Goal: Communication & Community: Answer question/provide support

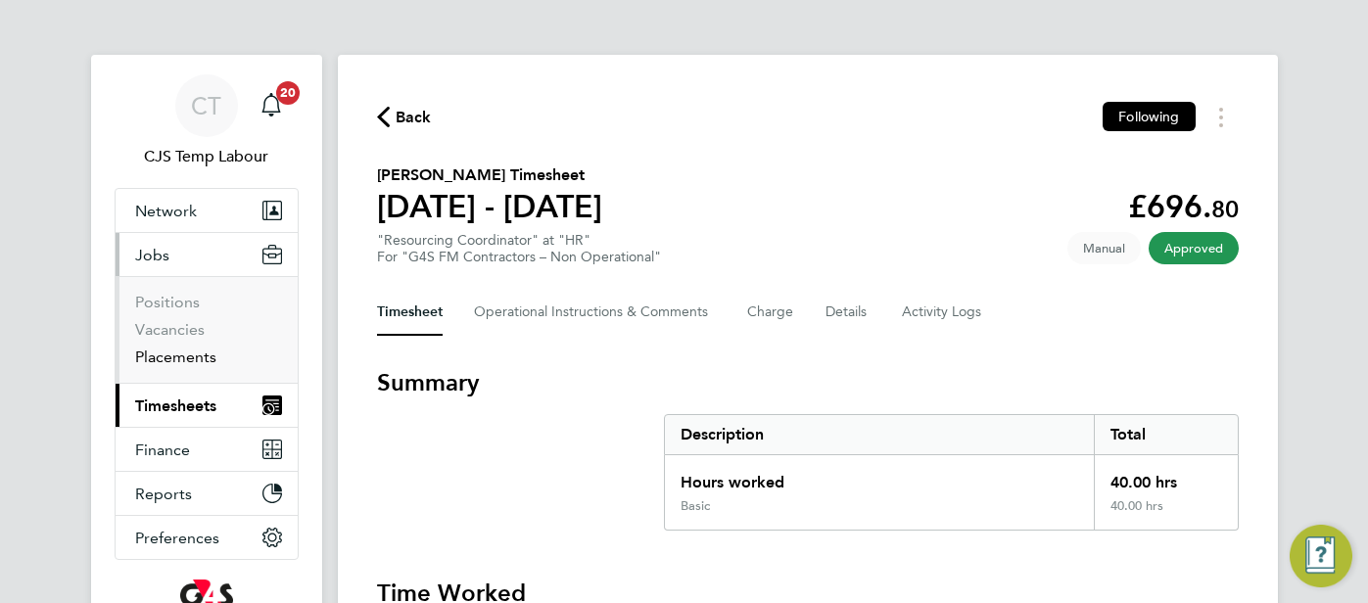
click at [176, 352] on link "Placements" at bounding box center [175, 357] width 81 height 19
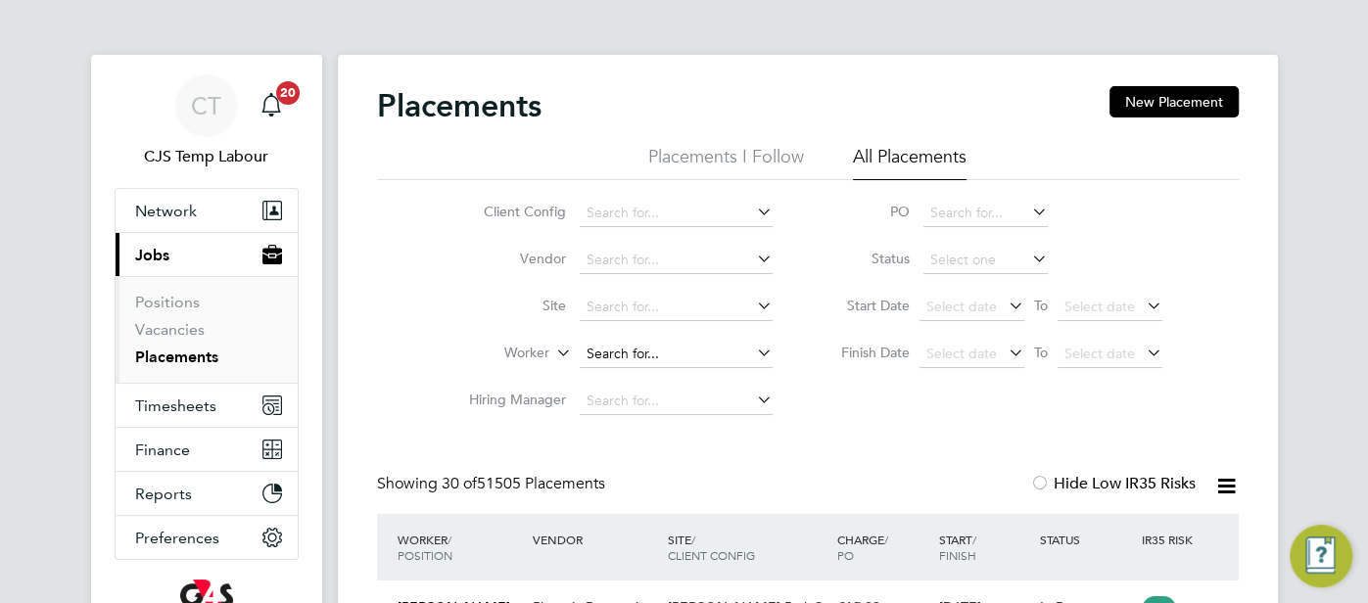
click at [627, 349] on input at bounding box center [676, 354] width 193 height 27
paste input "Fatimazahar Aouni"
click at [707, 355] on input "Fatimazahar Aouni" at bounding box center [676, 354] width 193 height 27
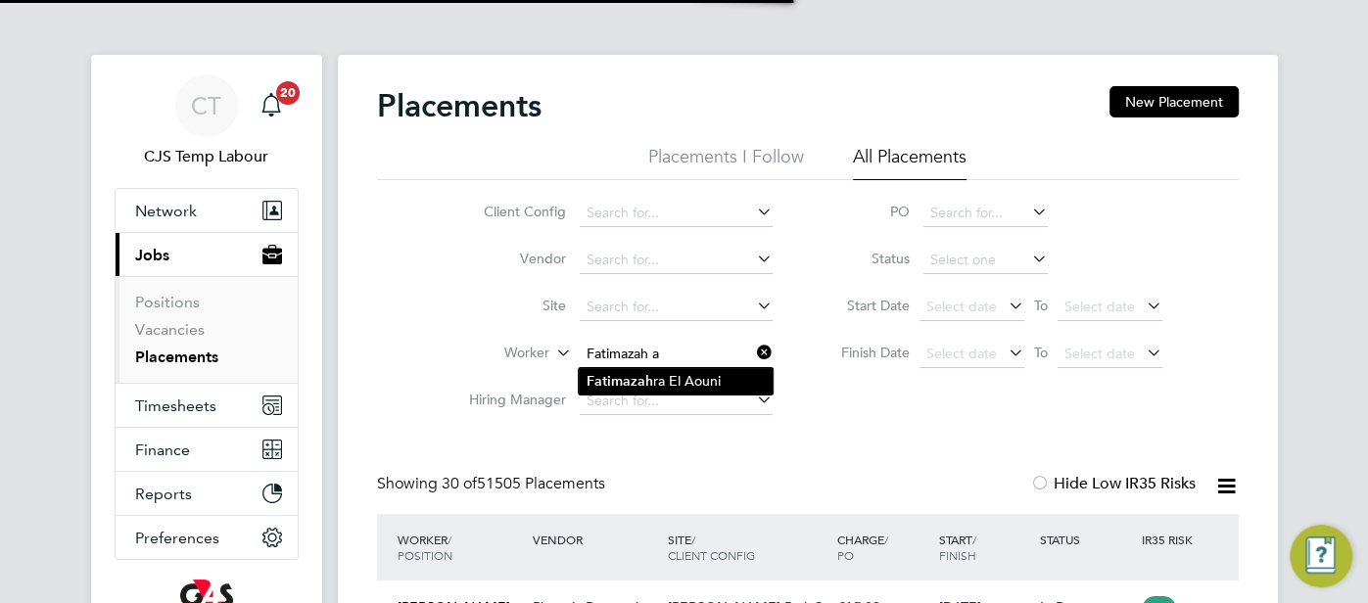
click at [708, 377] on li "Fatimazah ra El Aouni" at bounding box center [676, 381] width 194 height 26
type input "Fatimazahra El Aouni"
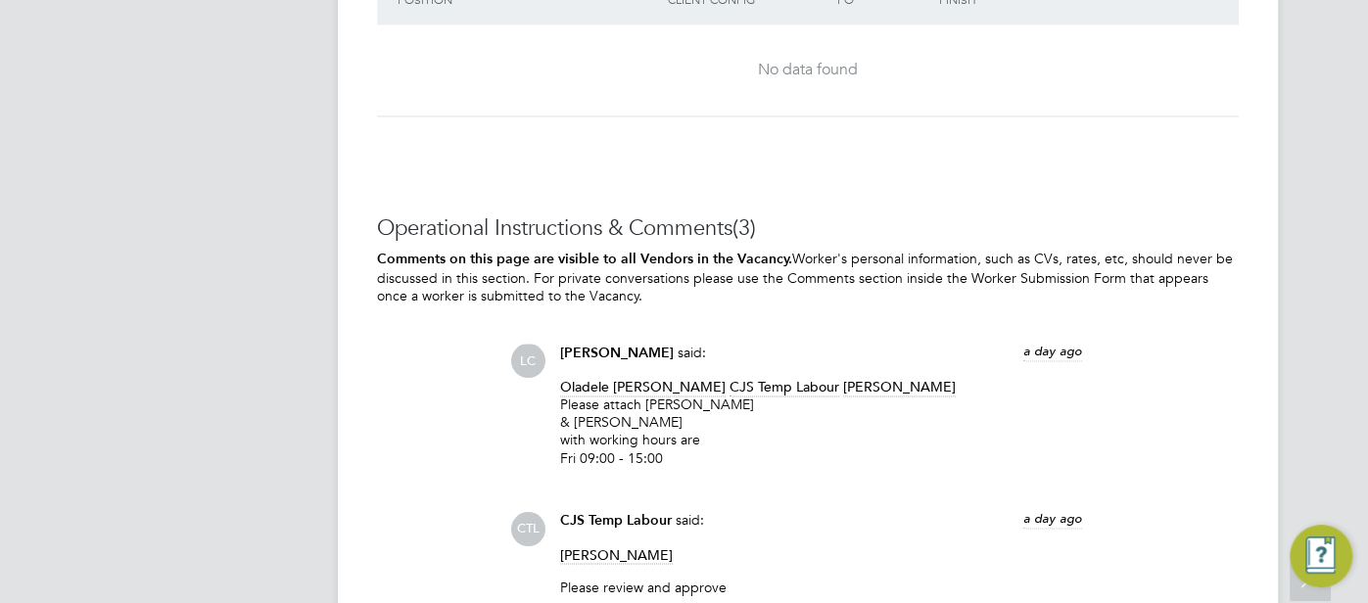
scroll to position [1552, 0]
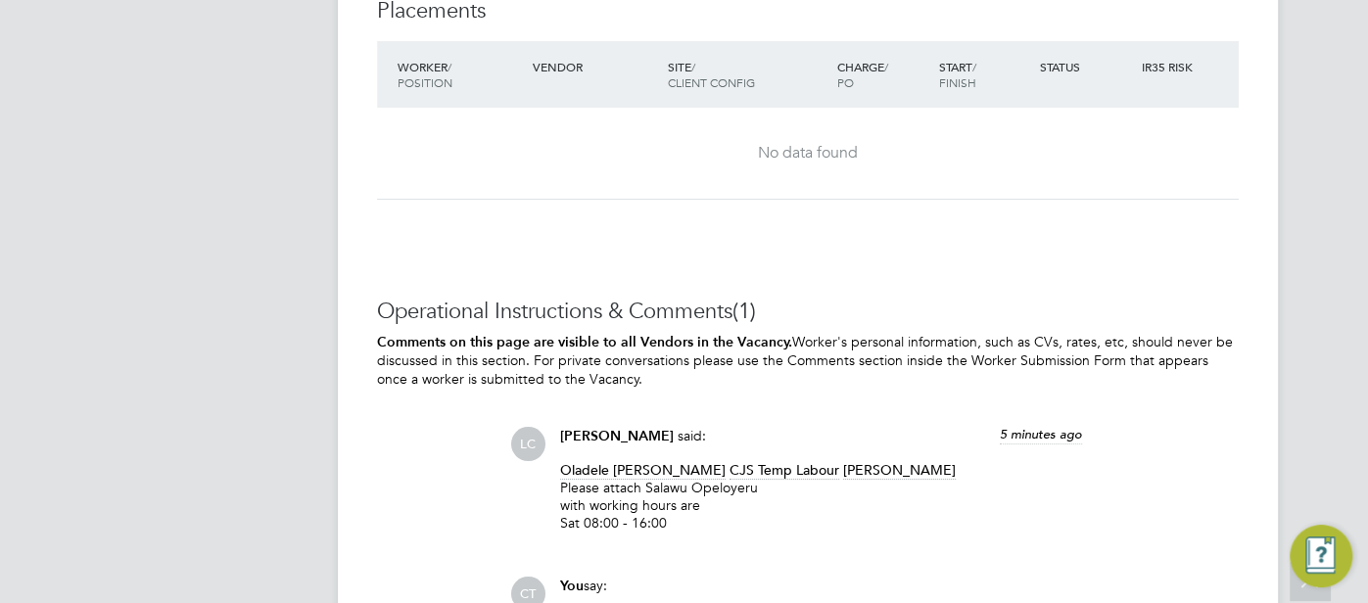
scroll to position [5276, 0]
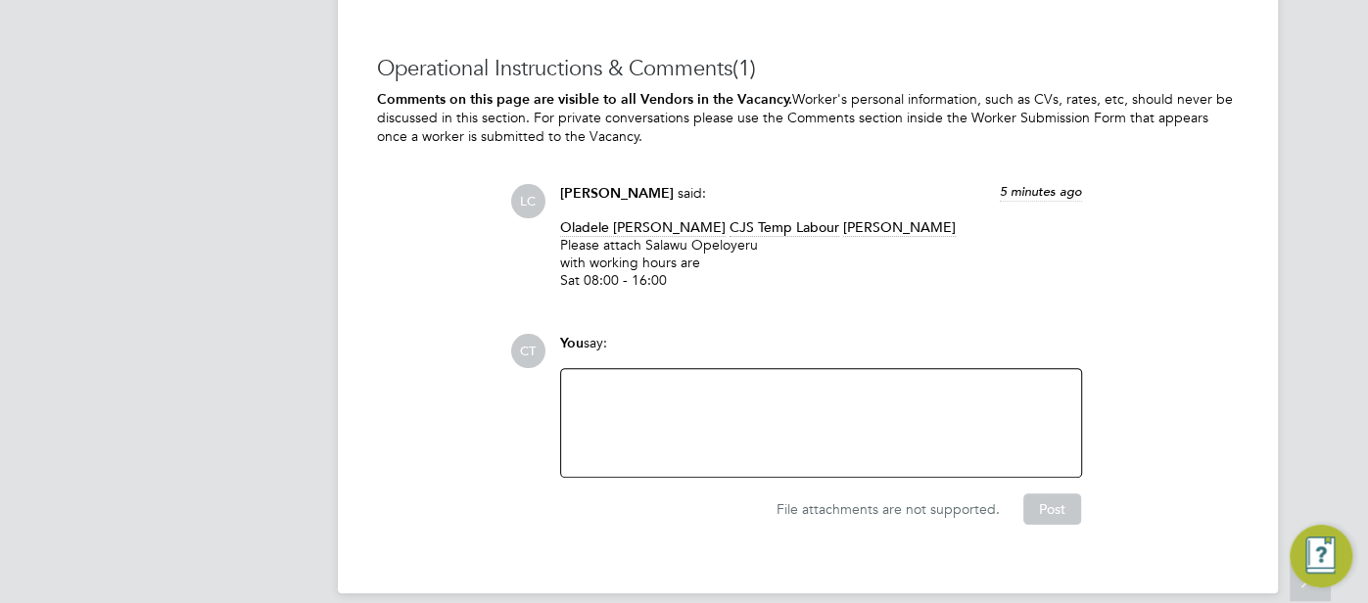
drag, startPoint x: 759, startPoint y: 225, endPoint x: 645, endPoint y: 224, distance: 113.6
click at [645, 224] on p "Oladele Peter Shosanya CJS Temp Labour dharmisha gohil Please attach Salawu Ope…" at bounding box center [821, 253] width 522 height 71
copy p "Salawu Opeloyeru"
click at [631, 381] on div at bounding box center [821, 423] width 496 height 84
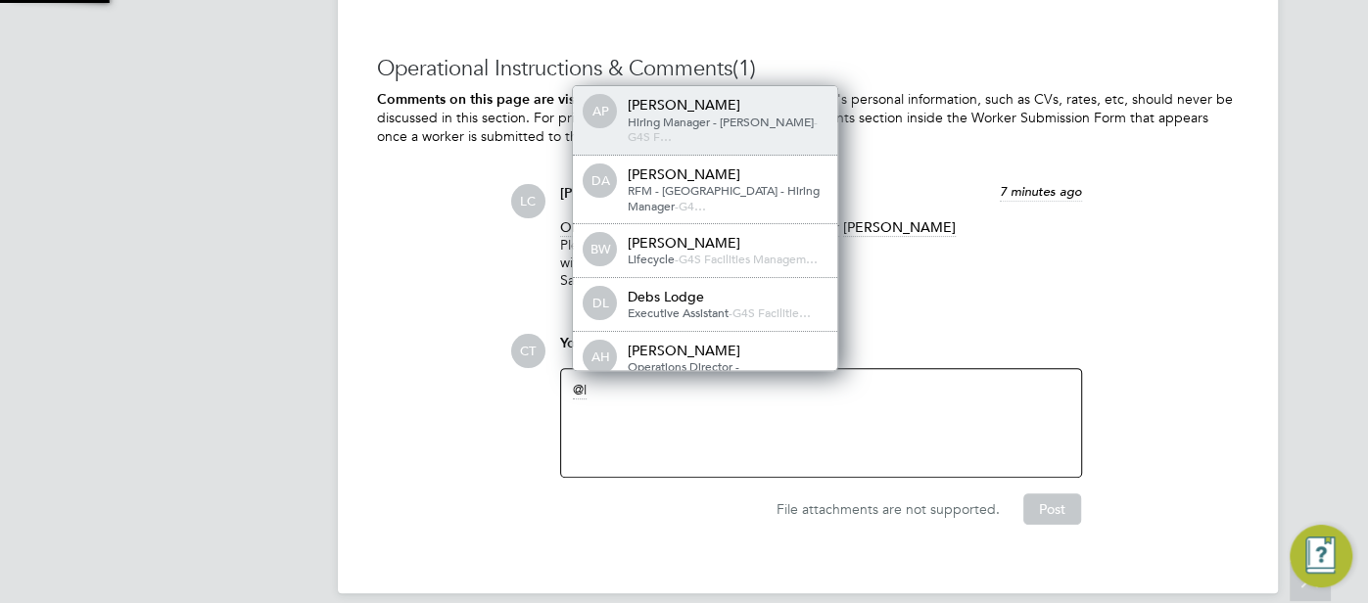
scroll to position [10, 10]
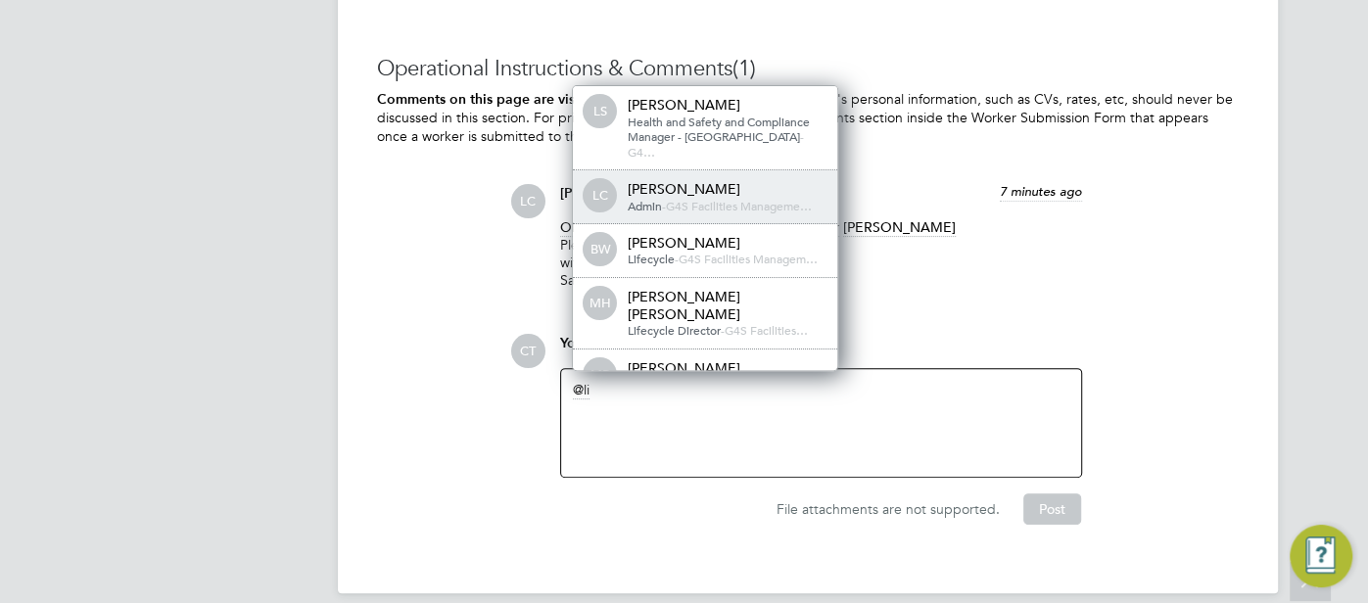
click at [761, 198] on span "G4S Facilities Manageme…" at bounding box center [739, 206] width 146 height 16
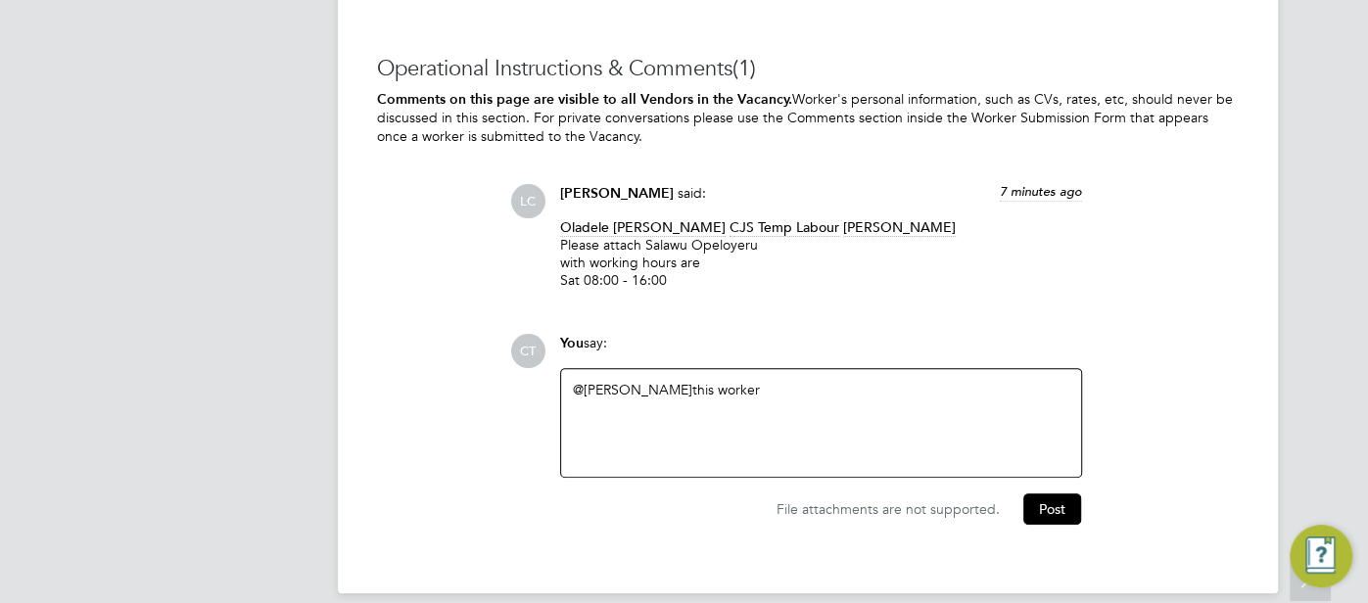
click at [743, 381] on div "@Lilingxi Chen ​ this worker" at bounding box center [821, 423] width 496 height 84
click at [1042, 500] on button "Post" at bounding box center [1052, 508] width 58 height 31
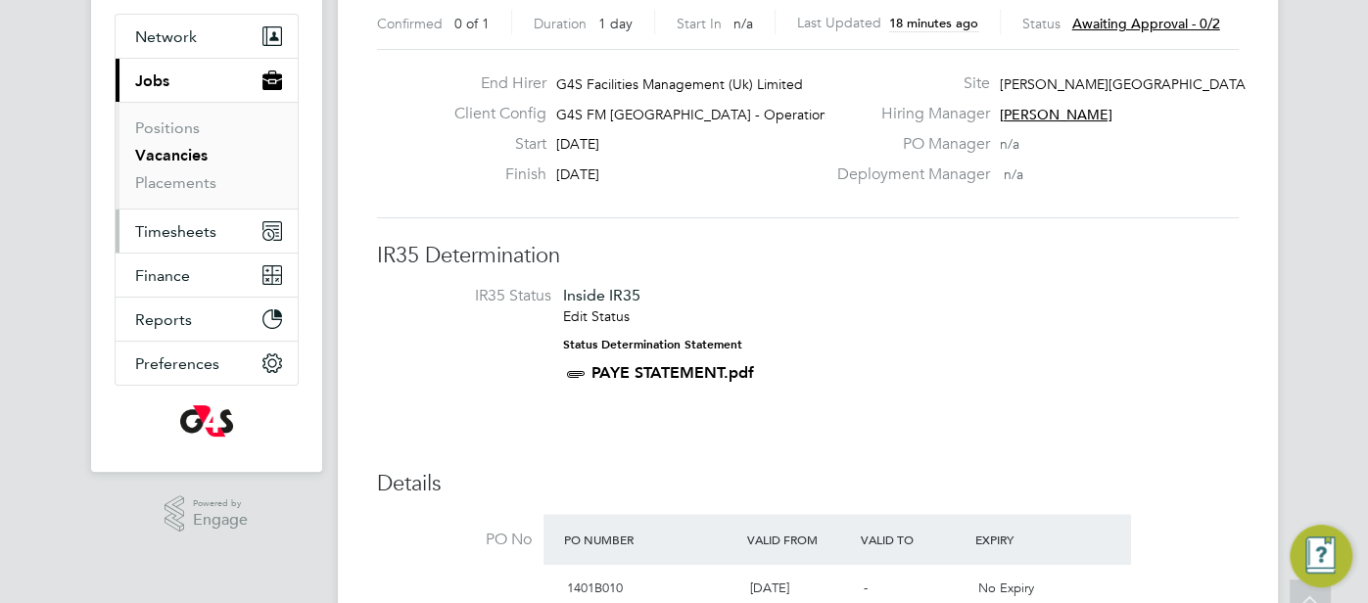
scroll to position [0, 0]
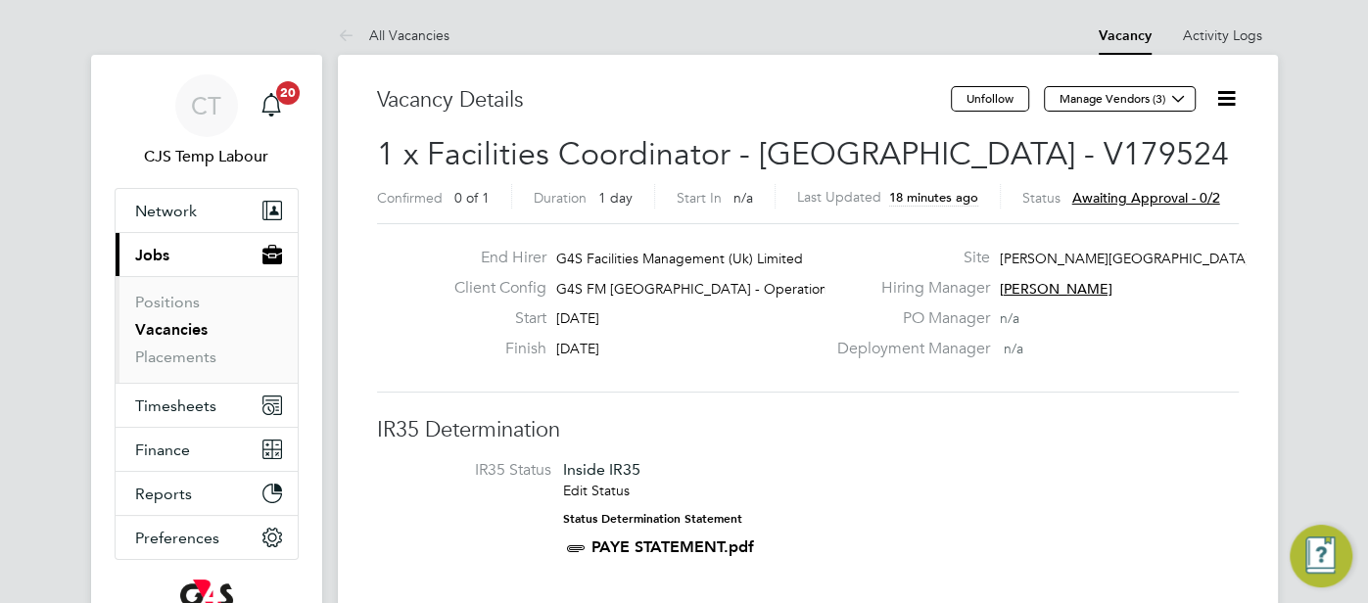
click at [170, 259] on button "Current page: Jobs" at bounding box center [207, 254] width 182 height 43
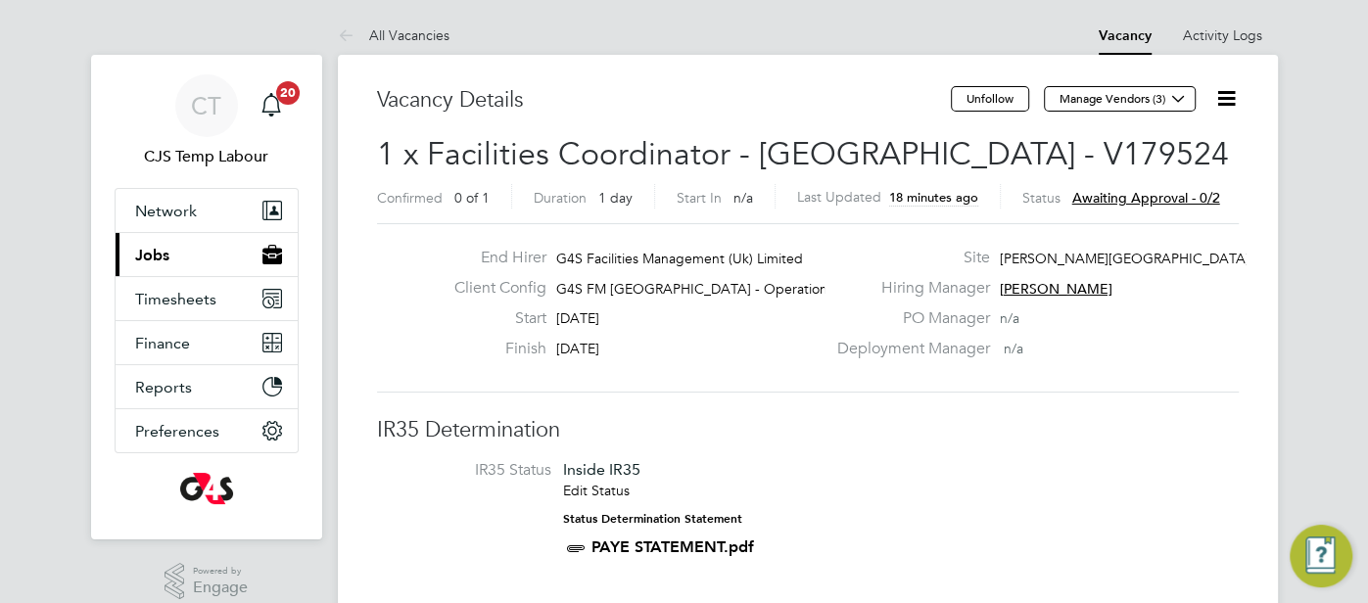
click at [154, 257] on span "Jobs" at bounding box center [152, 255] width 34 height 19
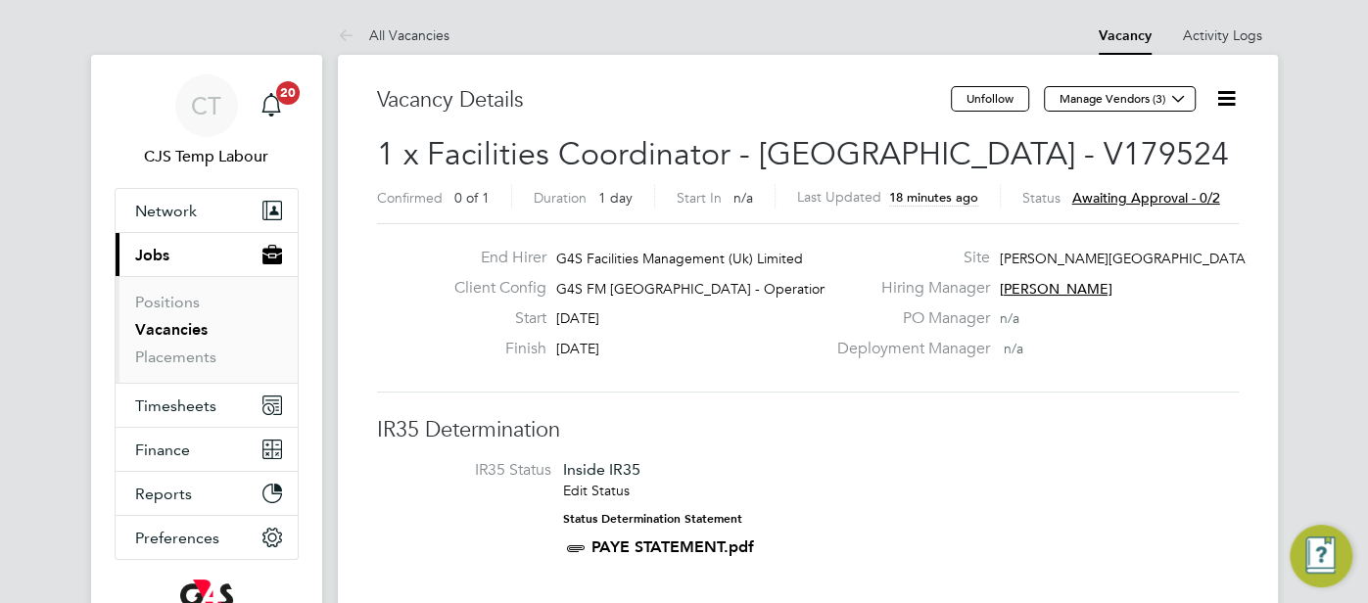
click at [143, 329] on link "Vacancies" at bounding box center [171, 329] width 72 height 19
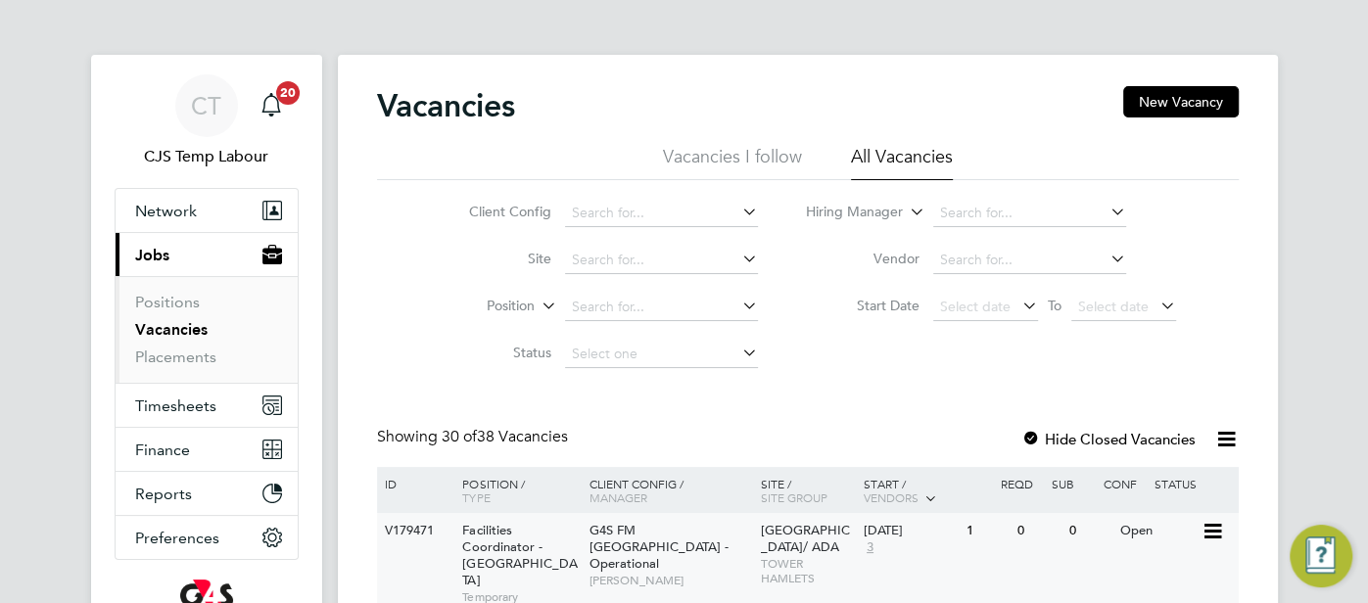
click at [794, 538] on span "Osmani Primary School/ ADA" at bounding box center [805, 538] width 89 height 33
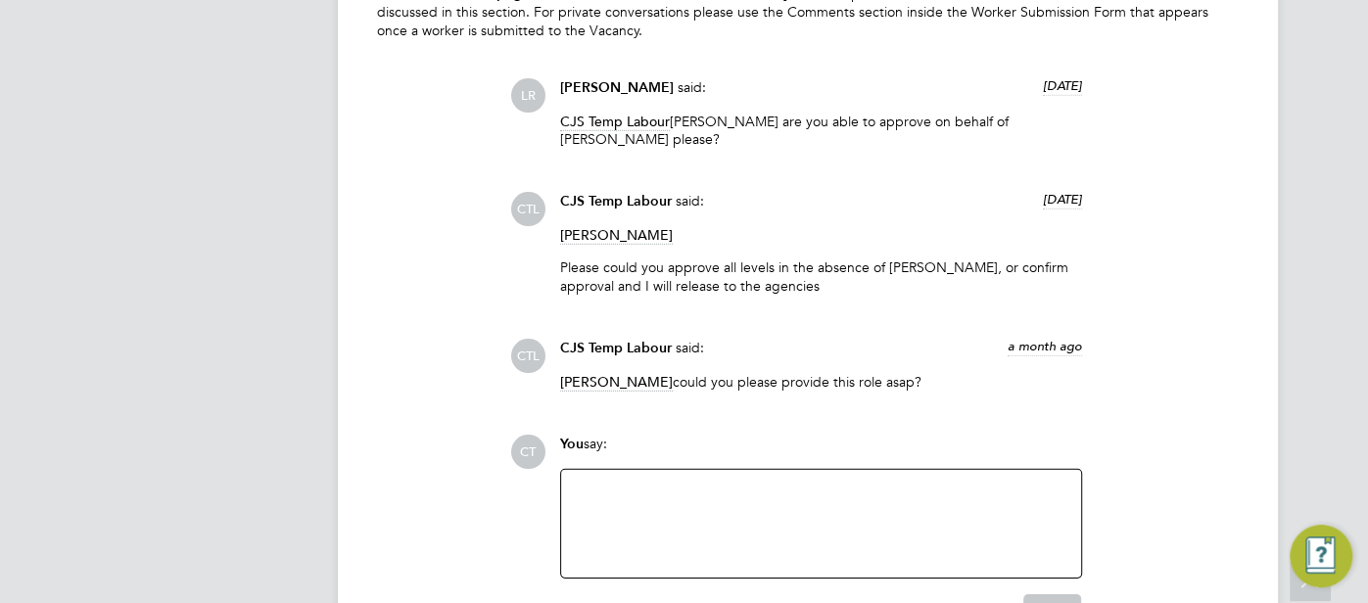
scroll to position [3813, 0]
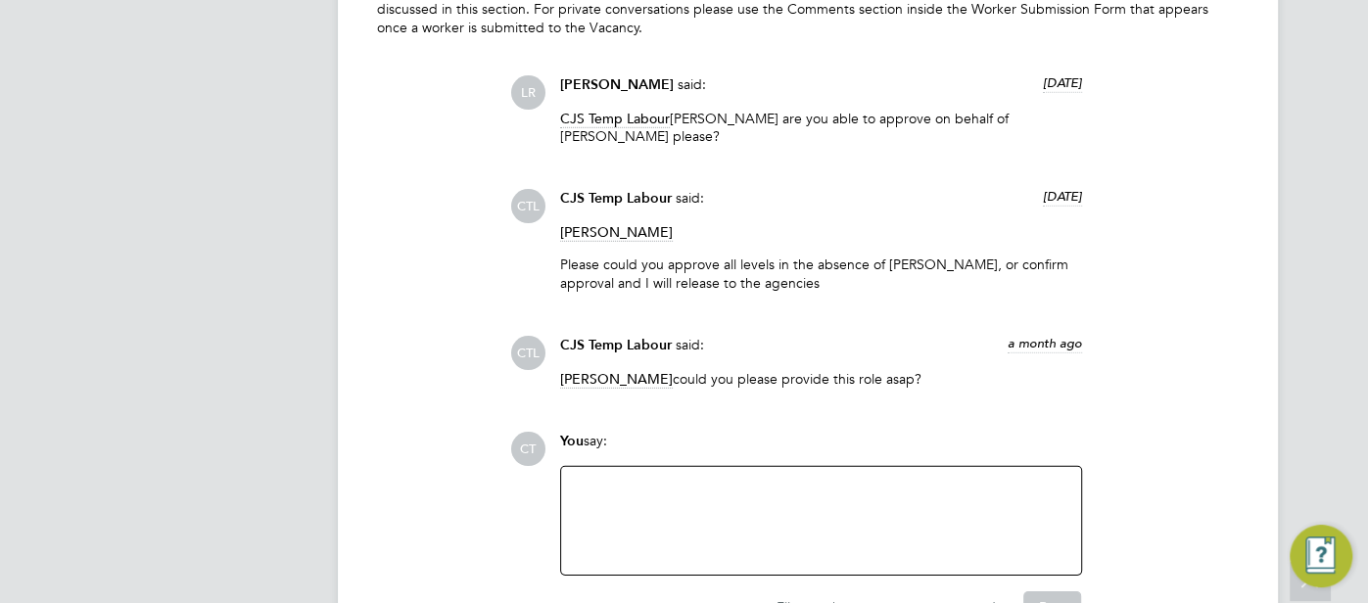
click at [690, 498] on div at bounding box center [821, 521] width 496 height 84
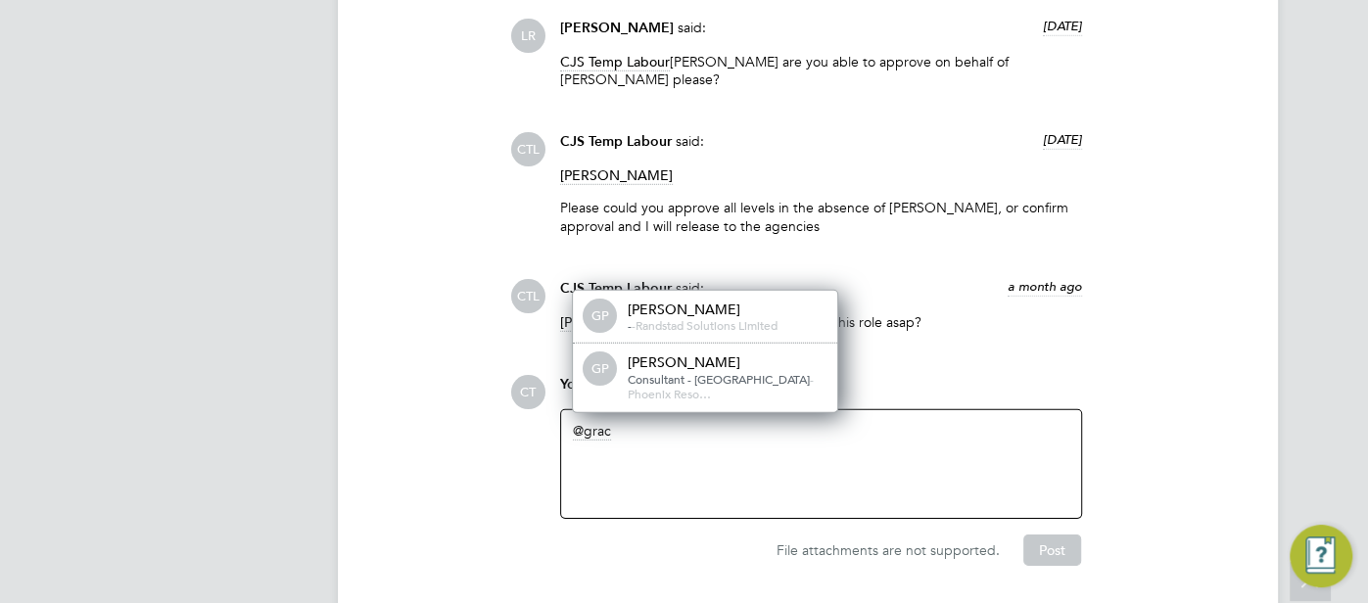
scroll to position [3886, 0]
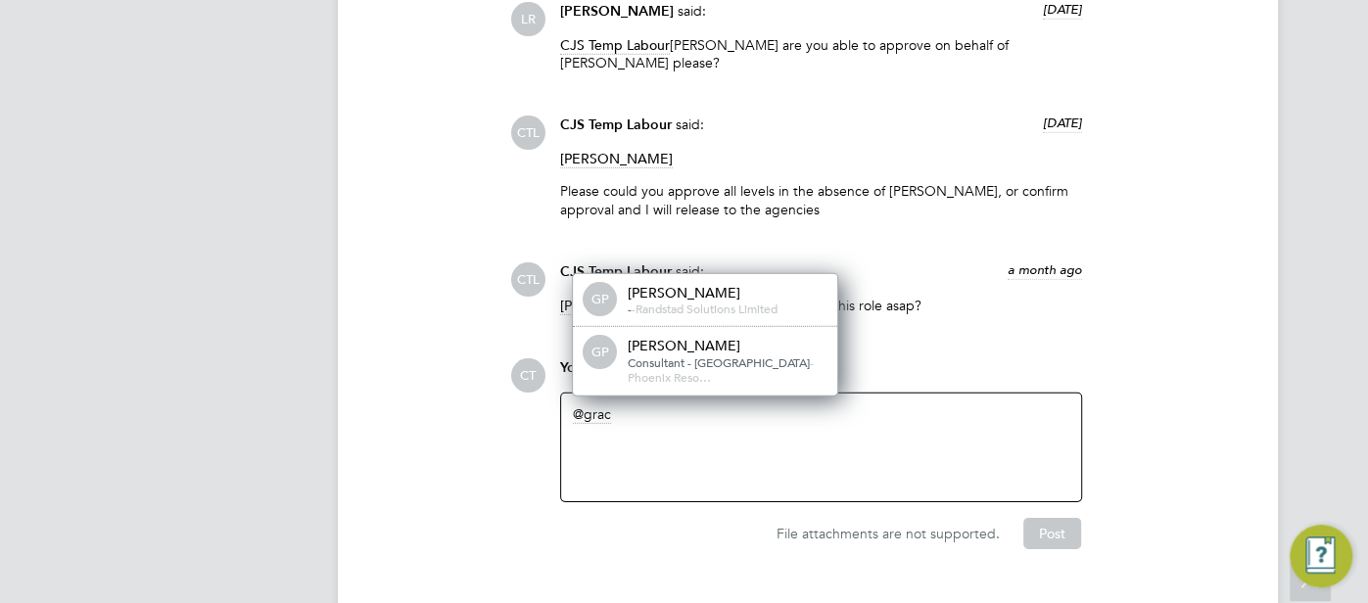
click at [642, 441] on div "grac" at bounding box center [821, 447] width 496 height 84
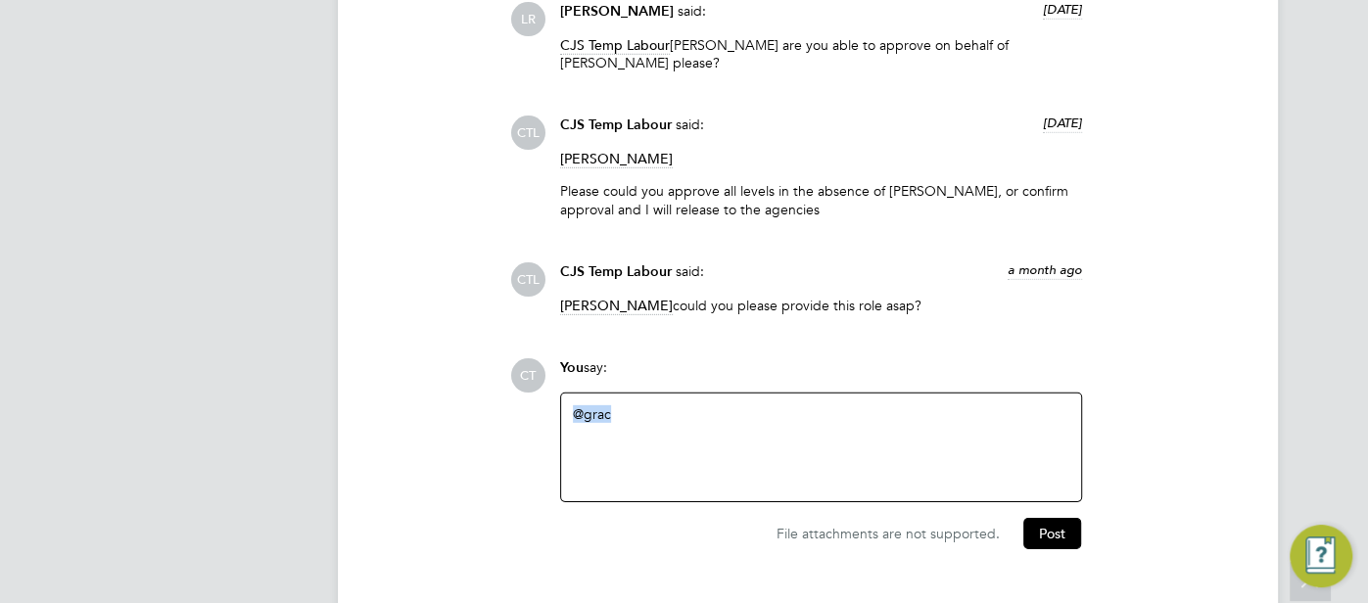
drag, startPoint x: 628, startPoint y: 411, endPoint x: 551, endPoint y: 404, distance: 76.7
click at [551, 404] on div "You say: @grac Attachments are not supported" at bounding box center [820, 430] width 541 height 144
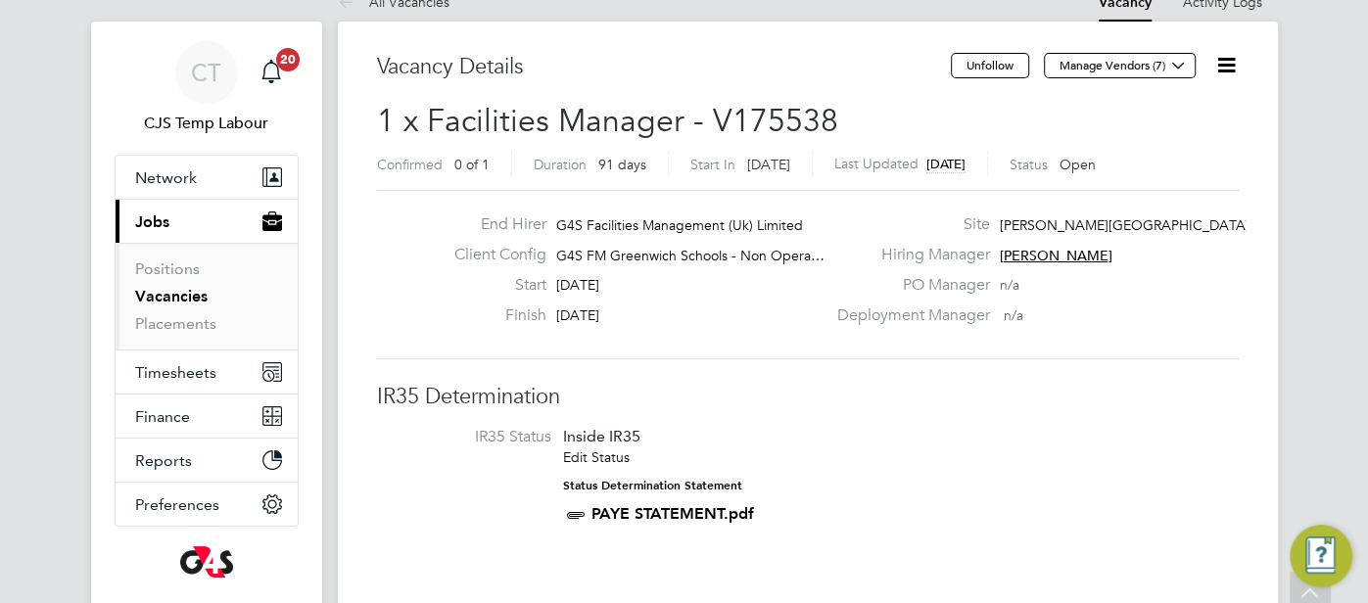
scroll to position [0, 0]
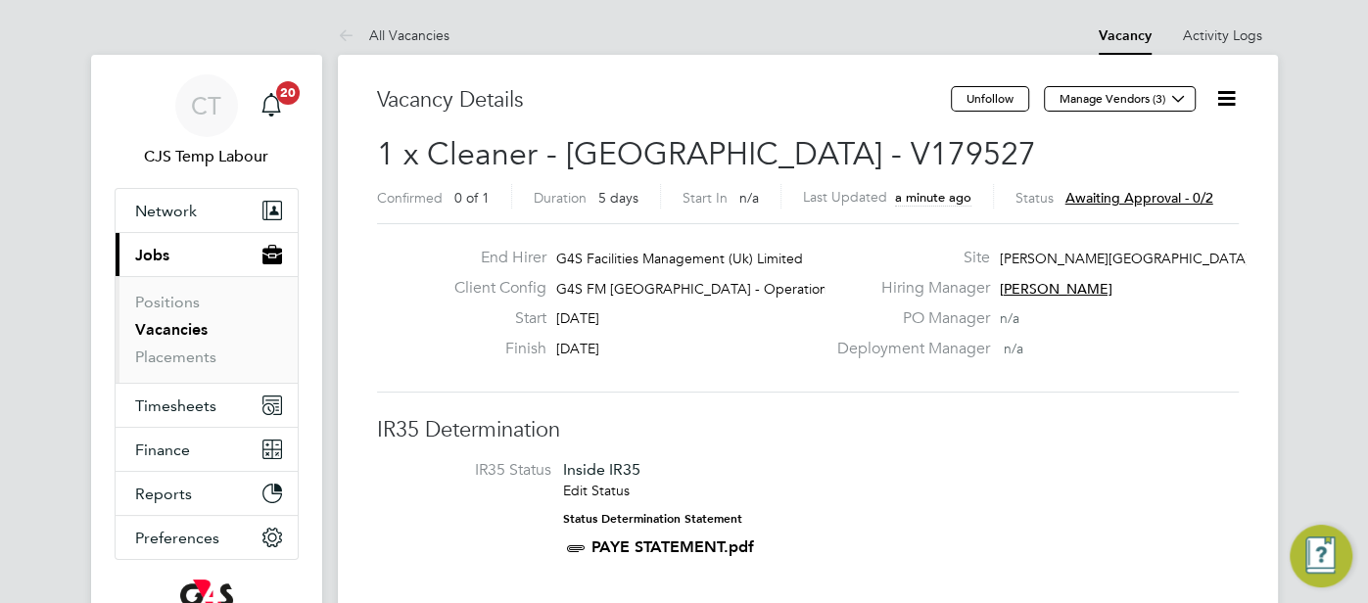
click at [1232, 95] on icon at bounding box center [1226, 98] width 24 height 24
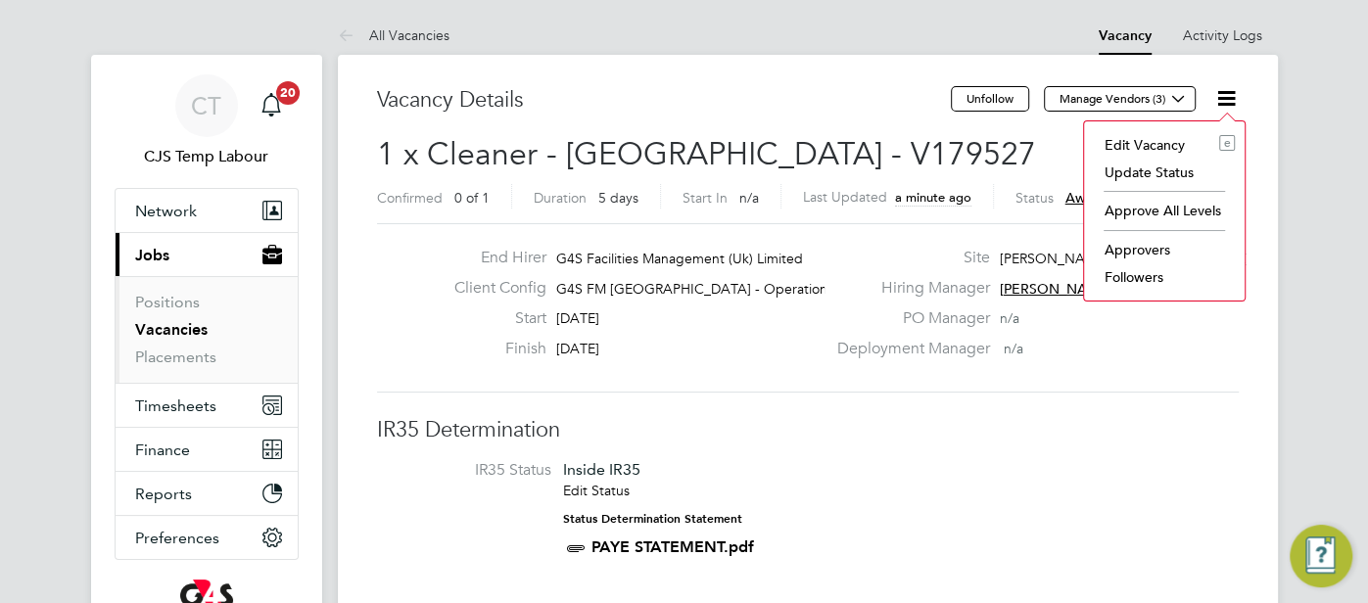
click at [1168, 211] on li "Approve All Levels" at bounding box center [1164, 210] width 141 height 27
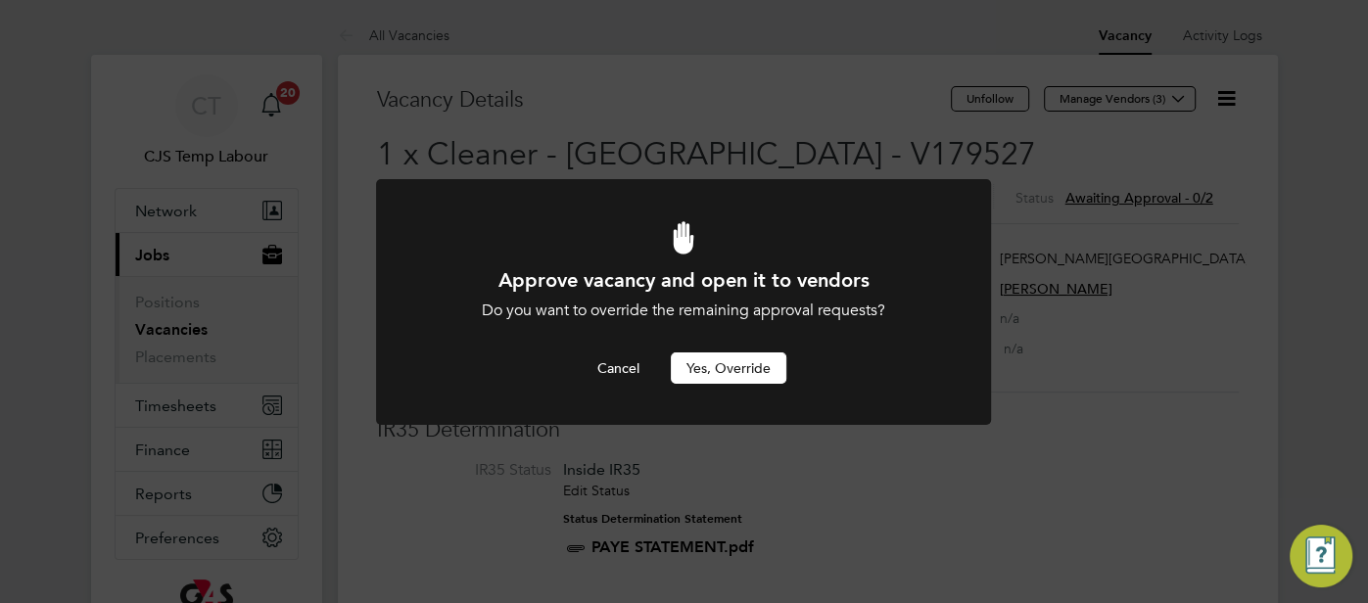
click at [748, 375] on button "Yes, Override" at bounding box center [729, 367] width 116 height 31
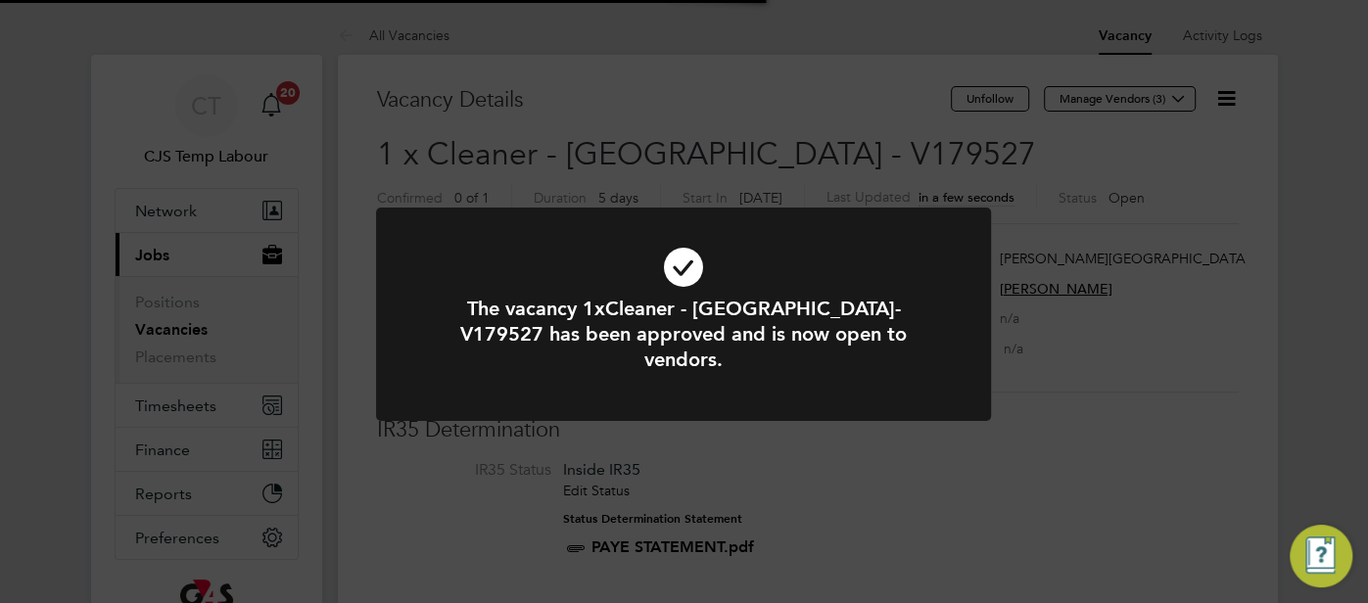
scroll to position [58, 137]
click at [690, 262] on icon at bounding box center [683, 267] width 509 height 76
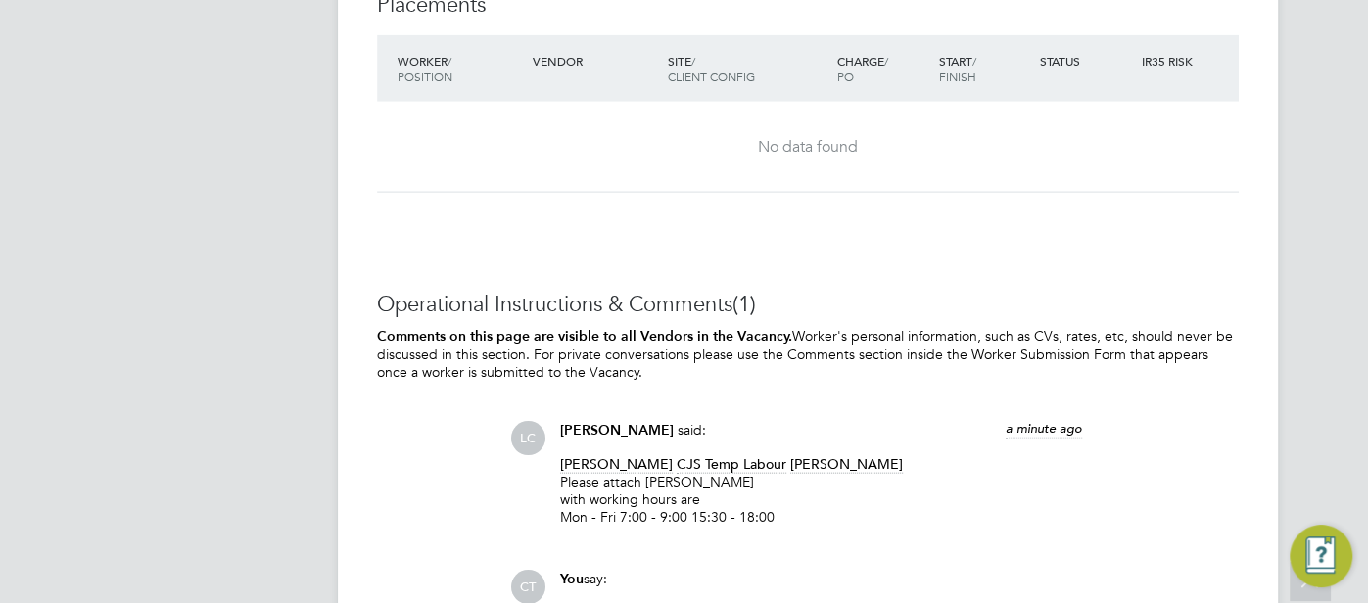
scroll to position [3054, 0]
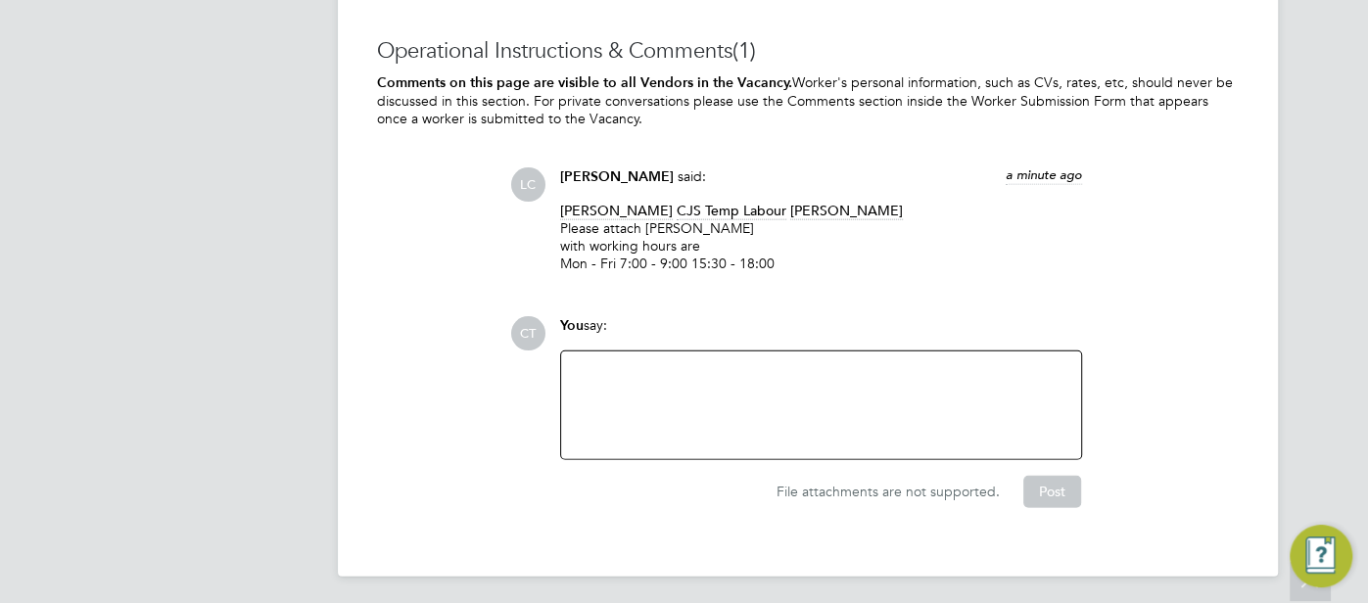
click at [667, 378] on div at bounding box center [821, 405] width 496 height 84
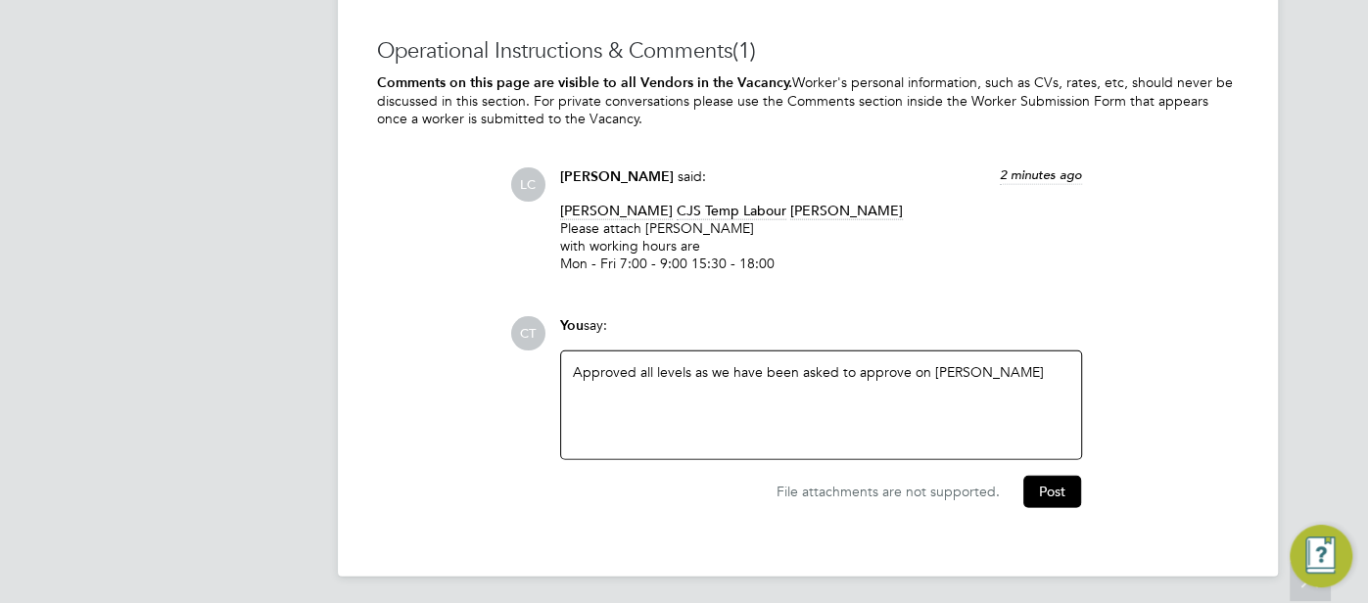
click at [929, 374] on div "Approved all levels as we have been asked to approve on Danny" at bounding box center [821, 405] width 496 height 84
click at [1041, 484] on button "Post" at bounding box center [1052, 491] width 58 height 31
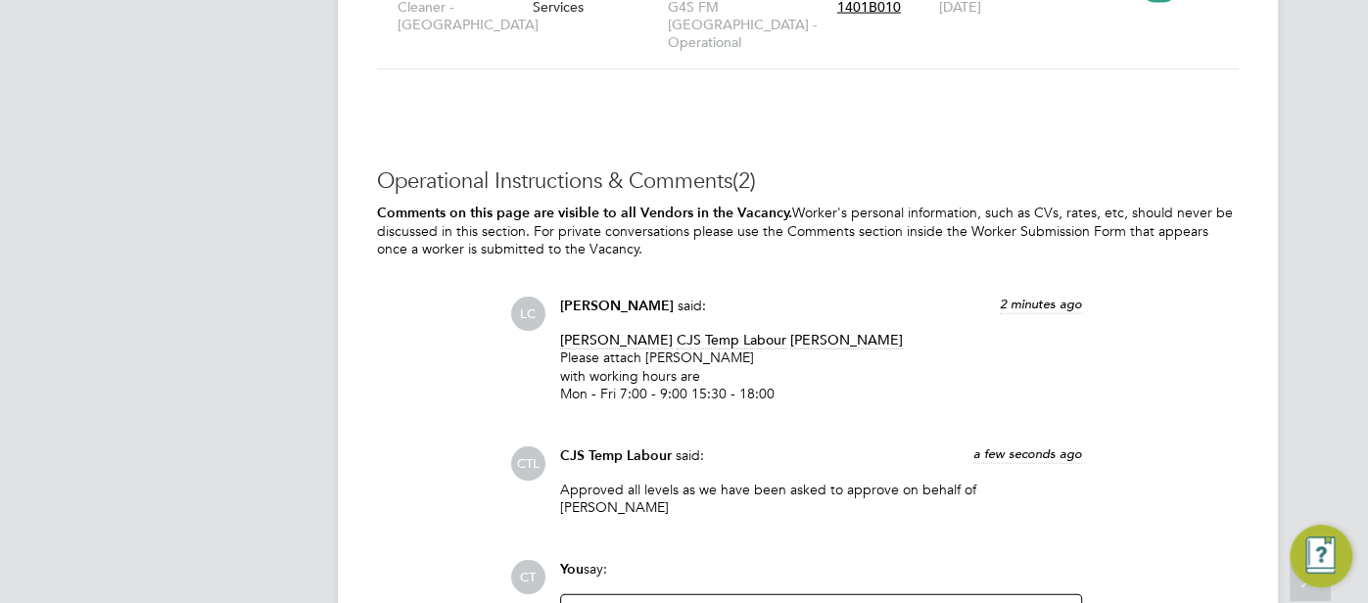
scroll to position [3080, 0]
